Goal: Check status: Check status

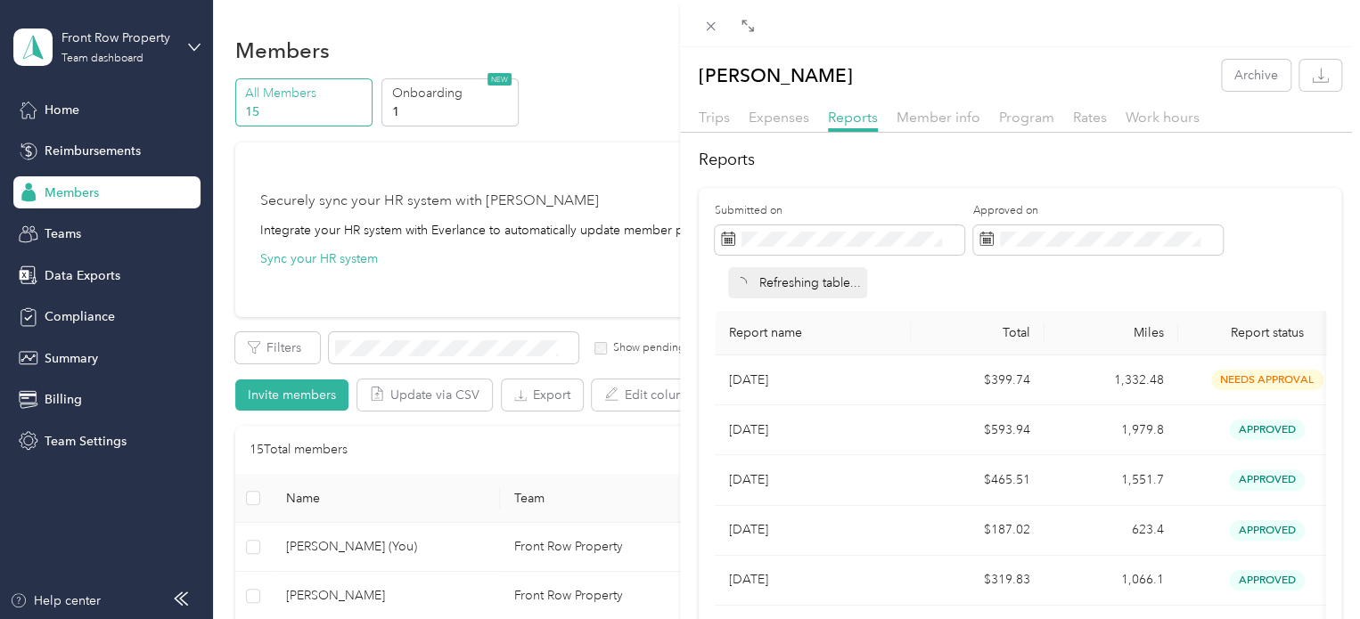
scroll to position [371, 0]
